Goal: Task Accomplishment & Management: Complete application form

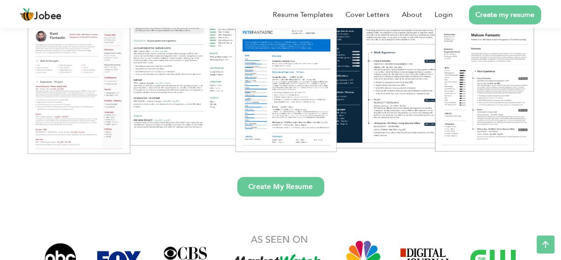
scroll to position [145, 0]
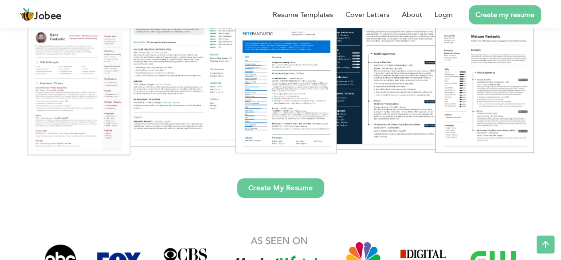
click at [259, 186] on link "Create My Resume" at bounding box center [280, 188] width 87 height 20
click at [60, 109] on div at bounding box center [281, 68] width 548 height 194
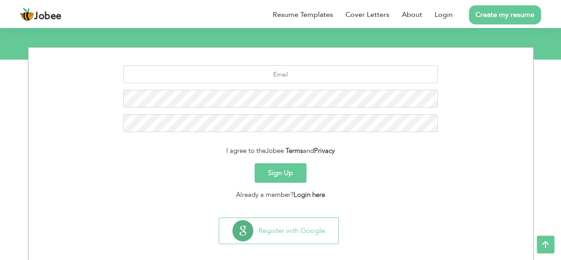
scroll to position [100, 0]
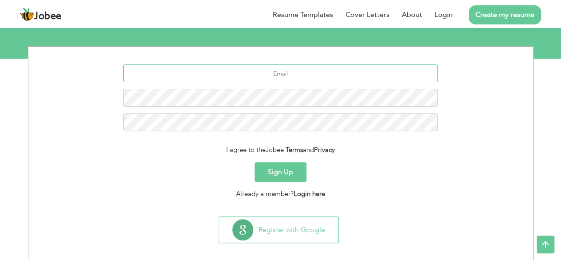
click at [282, 75] on input "text" at bounding box center [280, 73] width 315 height 18
type input "[EMAIL_ADDRESS][DOMAIN_NAME]"
